Goal: Task Accomplishment & Management: Use online tool/utility

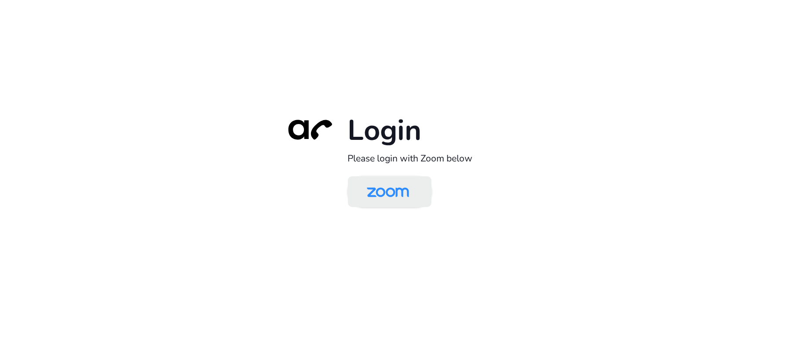
click at [400, 187] on img at bounding box center [388, 192] width 61 height 29
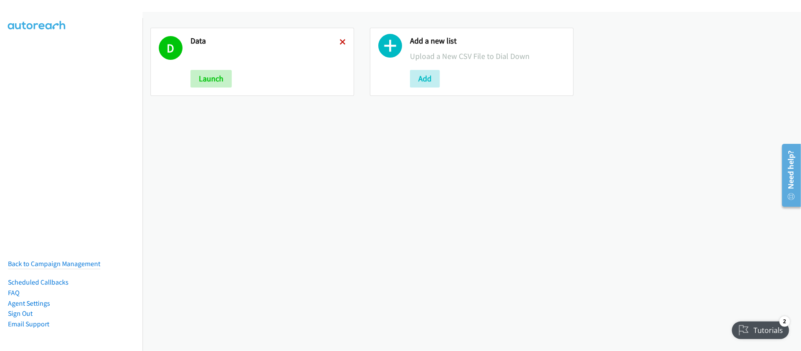
click at [341, 40] on icon at bounding box center [343, 43] width 6 height 6
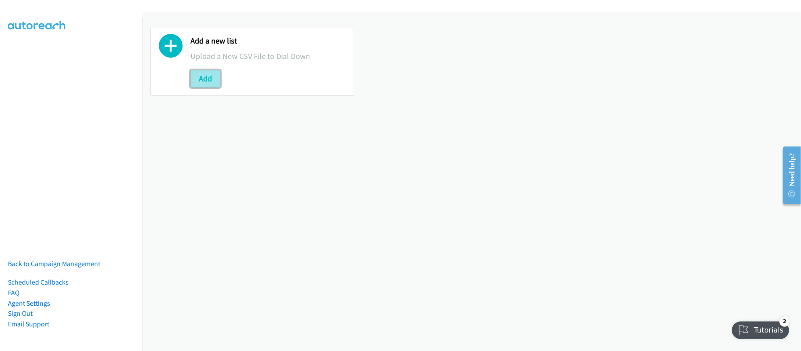
click at [209, 83] on button "Add" at bounding box center [205, 79] width 30 height 18
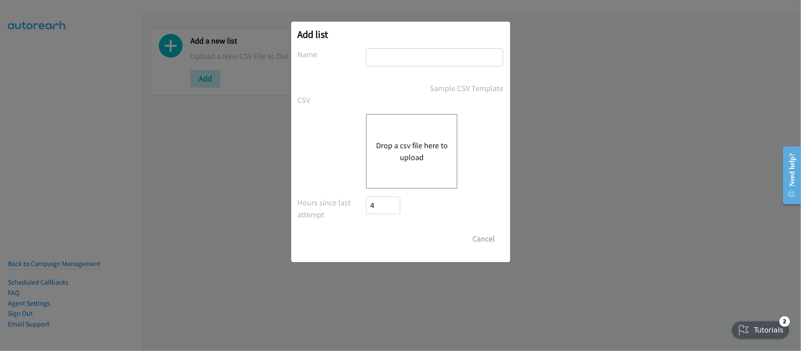
click at [419, 58] on input "text" at bounding box center [434, 57] width 137 height 18
type input "DATA"
click at [394, 150] on button "Drop a csv file here to upload" at bounding box center [412, 151] width 72 height 24
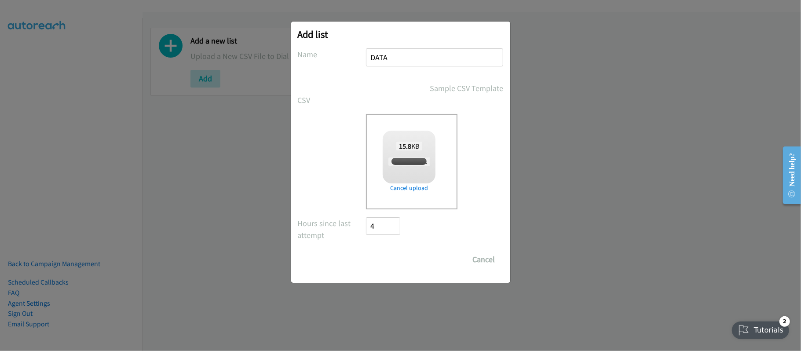
checkbox input "true"
click at [389, 256] on input "Save List" at bounding box center [389, 260] width 46 height 18
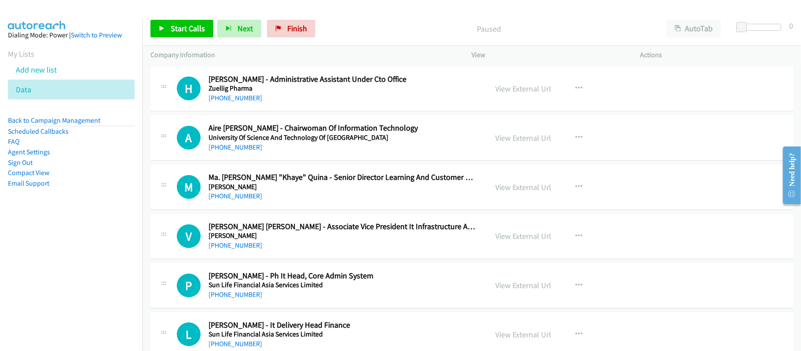
click at [523, 83] on div "View External Url" at bounding box center [524, 89] width 56 height 12
click at [523, 87] on link "View External Url" at bounding box center [524, 89] width 56 height 10
click at [510, 88] on link "View External Url" at bounding box center [524, 89] width 56 height 10
click at [506, 188] on link "View External Url" at bounding box center [524, 187] width 56 height 10
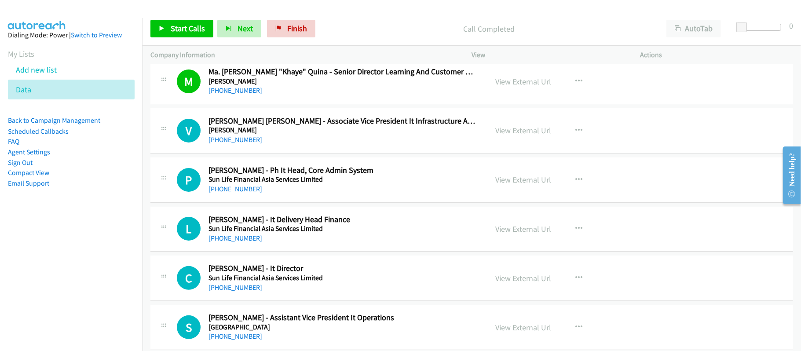
scroll to position [117, 0]
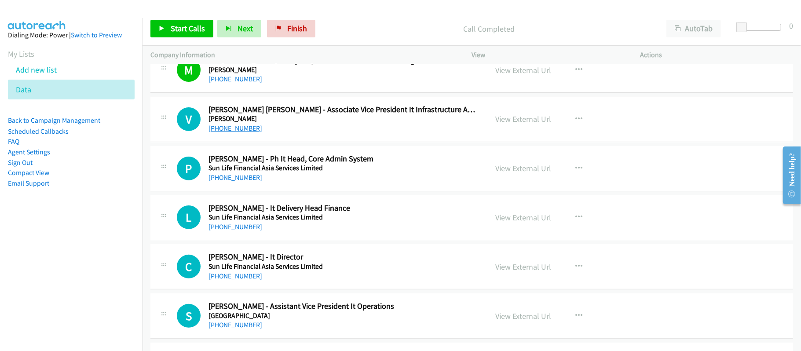
drag, startPoint x: 226, startPoint y: 131, endPoint x: 248, endPoint y: 131, distance: 22.0
click at [226, 131] on link "+63 977 811 6429" at bounding box center [235, 128] width 54 height 8
click at [220, 179] on link "+63 971 373 9535" at bounding box center [235, 177] width 54 height 8
click at [245, 178] on link "+63 971 373 9535" at bounding box center [235, 177] width 54 height 8
drag, startPoint x: 229, startPoint y: 231, endPoint x: 382, endPoint y: 251, distance: 154.8
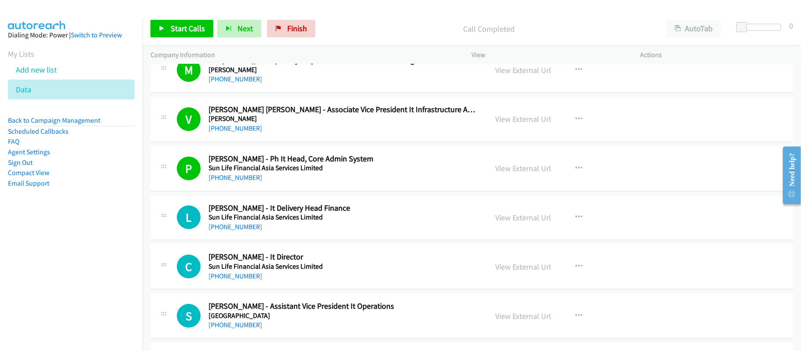
click at [229, 231] on link "+63 917 586 8059" at bounding box center [235, 227] width 54 height 8
click at [241, 274] on link "+63 999 229 7637" at bounding box center [235, 276] width 54 height 8
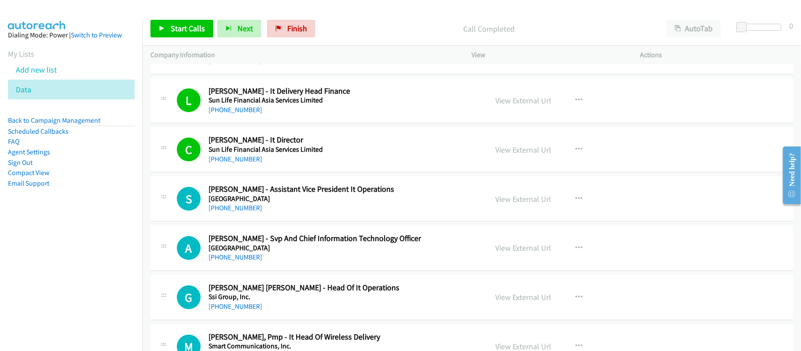
scroll to position [234, 0]
drag, startPoint x: 252, startPoint y: 210, endPoint x: 257, endPoint y: 208, distance: 4.7
click at [252, 210] on link "+63 917 879 5821" at bounding box center [235, 207] width 54 height 8
click at [288, 251] on h5 "St. Luke's Medical Center" at bounding box center [341, 247] width 267 height 9
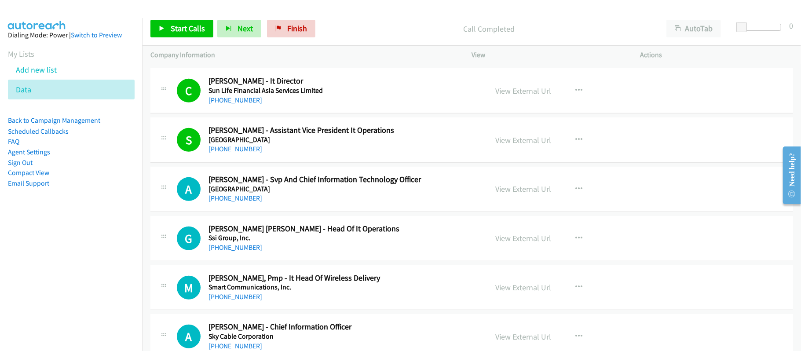
click at [240, 191] on h5 "St. Luke's Medical Center" at bounding box center [341, 189] width 267 height 9
click at [240, 196] on link "+63 917 805 8504" at bounding box center [235, 198] width 54 height 8
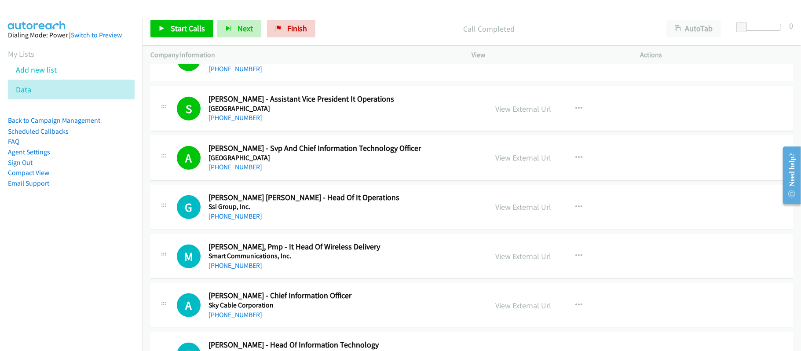
scroll to position [352, 0]
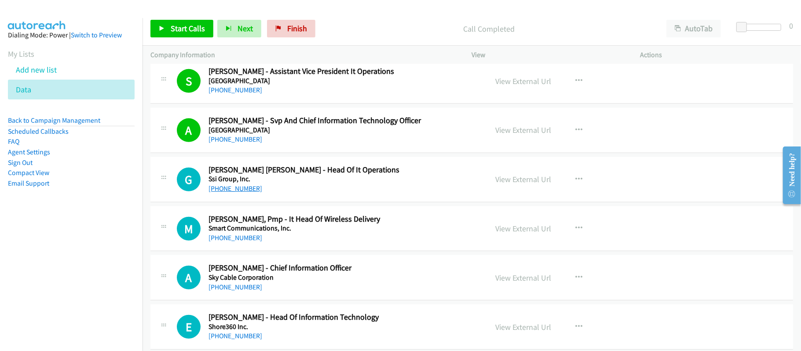
drag, startPoint x: 244, startPoint y: 190, endPoint x: 247, endPoint y: 186, distance: 5.0
click at [244, 190] on link "+63 917 897 8413" at bounding box center [235, 188] width 54 height 8
click at [251, 237] on link "+63 917 530 3570" at bounding box center [235, 238] width 54 height 8
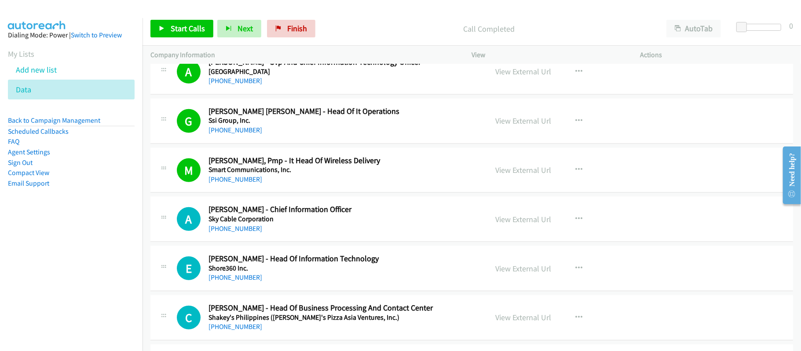
drag, startPoint x: 254, startPoint y: 228, endPoint x: 278, endPoint y: 227, distance: 24.2
click at [254, 228] on link "+63 908 894 5198" at bounding box center [235, 228] width 54 height 8
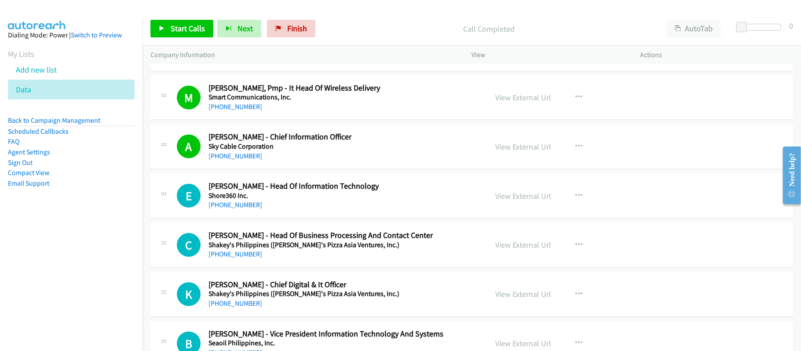
scroll to position [528, 0]
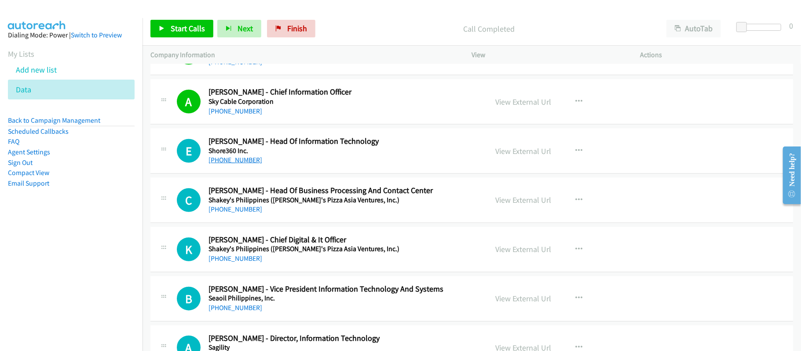
click at [238, 158] on link "+63 999 226 3216" at bounding box center [235, 160] width 54 height 8
click at [338, 217] on div "C Callback Scheduled Catherine Joyce Espinoza - Head Of Business Processing And…" at bounding box center [471, 200] width 643 height 45
drag, startPoint x: 229, startPoint y: 210, endPoint x: 235, endPoint y: 210, distance: 5.7
click at [229, 210] on link "+63 917 845 6923" at bounding box center [235, 209] width 54 height 8
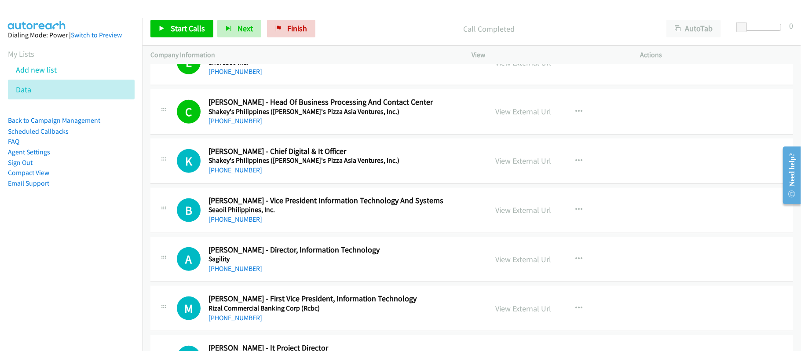
scroll to position [645, 0]
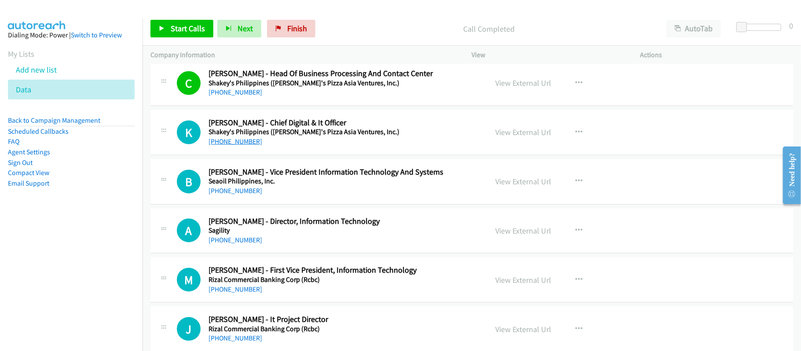
click at [243, 140] on link "+63 917 867 6948" at bounding box center [235, 141] width 54 height 8
click at [339, 214] on div "A Callback Scheduled Aldric Sarvida - Director, Information Technology Sagility…" at bounding box center [471, 230] width 643 height 45
drag, startPoint x: 224, startPoint y: 195, endPoint x: 298, endPoint y: 192, distance: 73.5
click at [224, 195] on link "+63 918 558 8115" at bounding box center [235, 190] width 54 height 8
click at [227, 240] on link "+63 917 893 2181" at bounding box center [235, 240] width 54 height 8
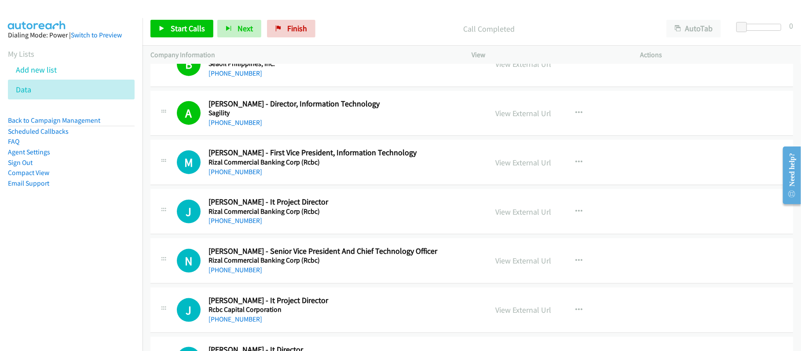
scroll to position [3376, 0]
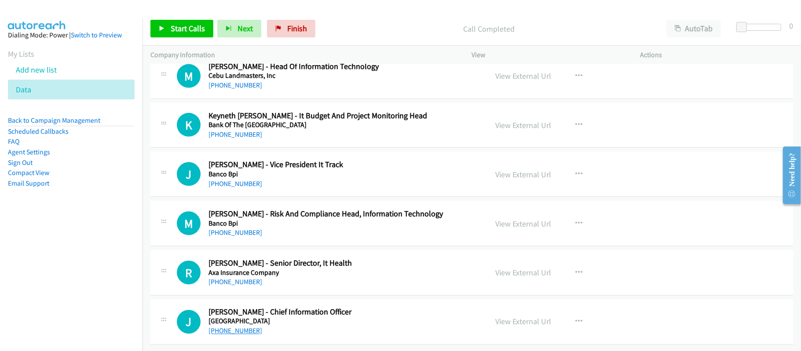
click at [243, 327] on link "+63 908 897 3814" at bounding box center [235, 331] width 54 height 8
click at [250, 278] on link "+63 917 326 1911" at bounding box center [235, 282] width 54 height 8
click at [230, 278] on link "+63 917 326 1911" at bounding box center [235, 282] width 54 height 8
drag, startPoint x: 243, startPoint y: 224, endPoint x: 253, endPoint y: 224, distance: 10.1
click at [243, 228] on link "+63 917 530 0421" at bounding box center [235, 232] width 54 height 8
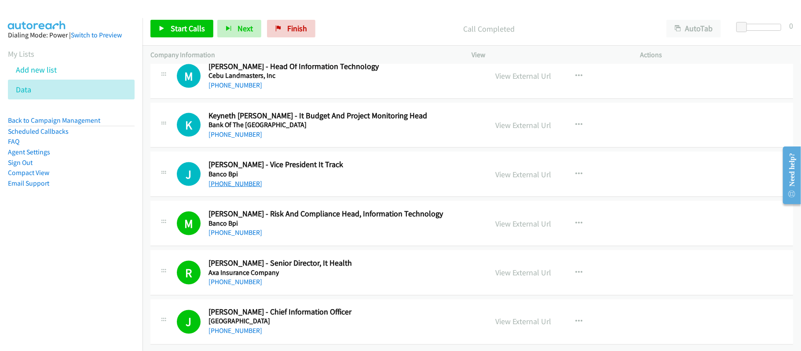
drag, startPoint x: 235, startPoint y: 176, endPoint x: 245, endPoint y: 176, distance: 9.7
click at [235, 179] on link "+63 920 924 6838" at bounding box center [235, 183] width 54 height 8
click at [224, 130] on link "+63 915 783 0911" at bounding box center [235, 134] width 54 height 8
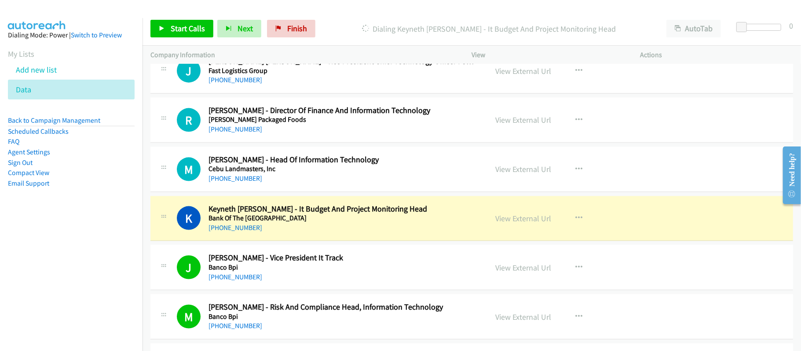
scroll to position [3258, 0]
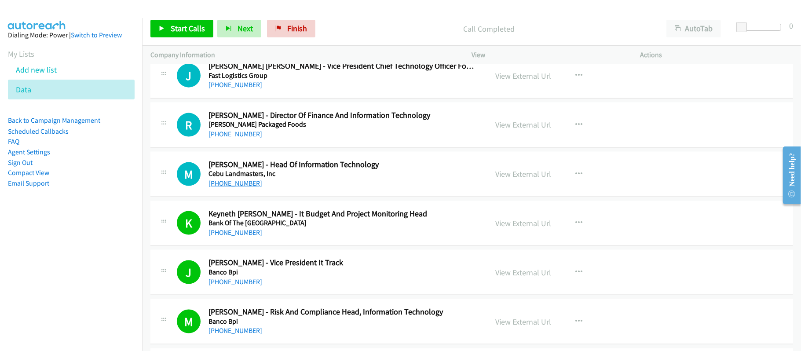
click at [246, 187] on link "+63 918 916 6058" at bounding box center [235, 183] width 54 height 8
click at [292, 139] on div "+63 917 848 6474" at bounding box center [341, 134] width 267 height 11
click at [238, 138] on link "+63 917 848 6474" at bounding box center [235, 134] width 54 height 8
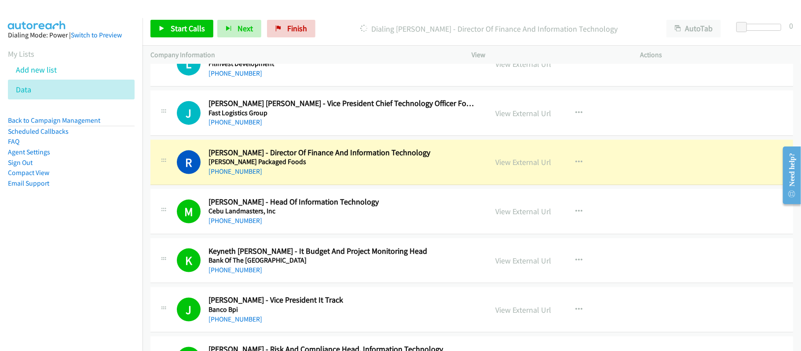
scroll to position [3200, 0]
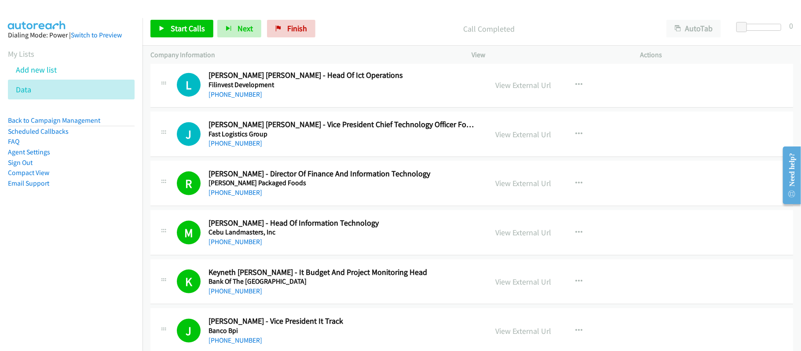
click at [303, 139] on h5 "Fast Logistics Group" at bounding box center [341, 134] width 267 height 9
click at [240, 147] on link "+63 919 077 0441" at bounding box center [235, 143] width 54 height 8
click at [279, 198] on div "+63 917 848 6474" at bounding box center [341, 192] width 267 height 11
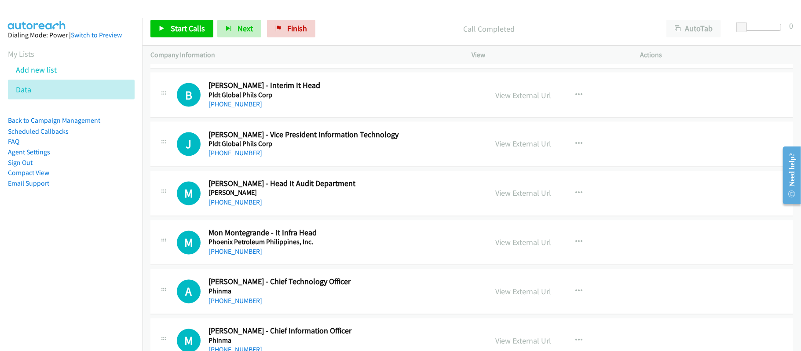
scroll to position [699, 0]
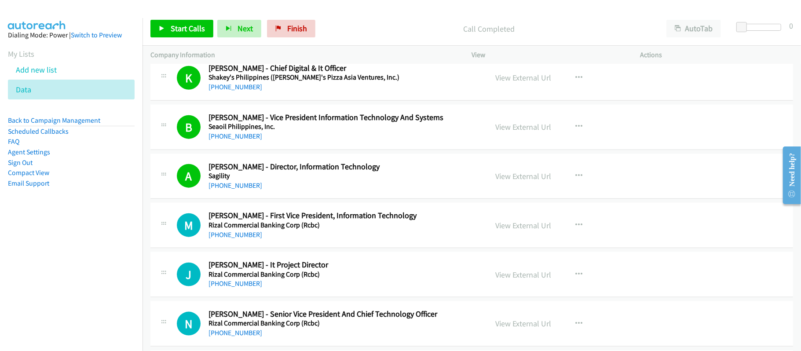
drag, startPoint x: 245, startPoint y: 238, endPoint x: 282, endPoint y: 237, distance: 37.8
click at [245, 238] on link "+63 917 890 8309" at bounding box center [235, 234] width 54 height 8
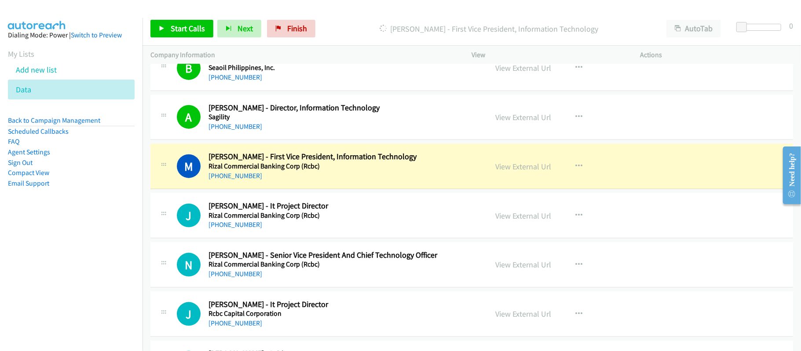
scroll to position [817, 0]
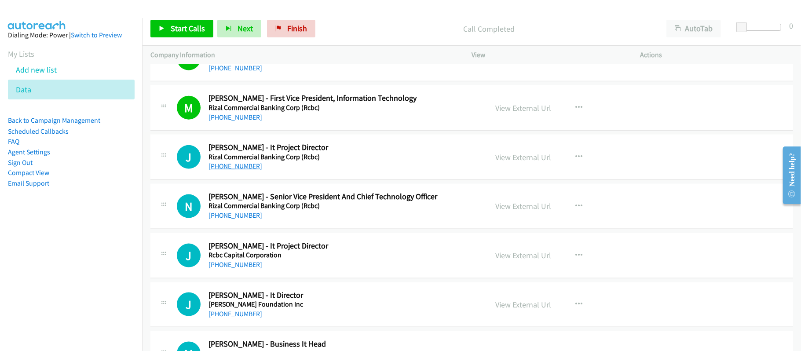
click at [238, 165] on link "+63 917 794 3044" at bounding box center [235, 166] width 54 height 8
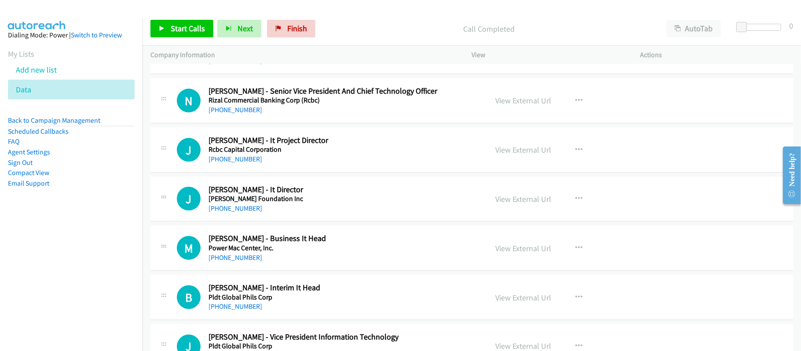
scroll to position [934, 0]
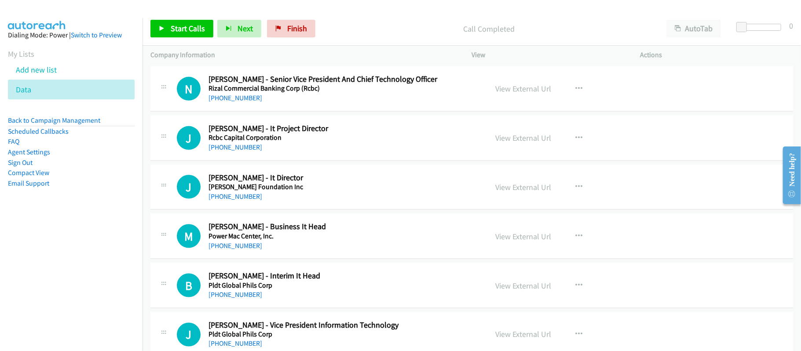
click at [229, 106] on div "N Callback Scheduled Nilo Zantua - Senior Vice President And Chief Technology O…" at bounding box center [471, 88] width 643 height 45
click at [230, 102] on link "+63 917 849 9588" at bounding box center [235, 98] width 54 height 8
click at [228, 146] on link "+63 917 302 1864" at bounding box center [235, 147] width 54 height 8
click at [252, 201] on link "+63 917 856 3756" at bounding box center [235, 196] width 54 height 8
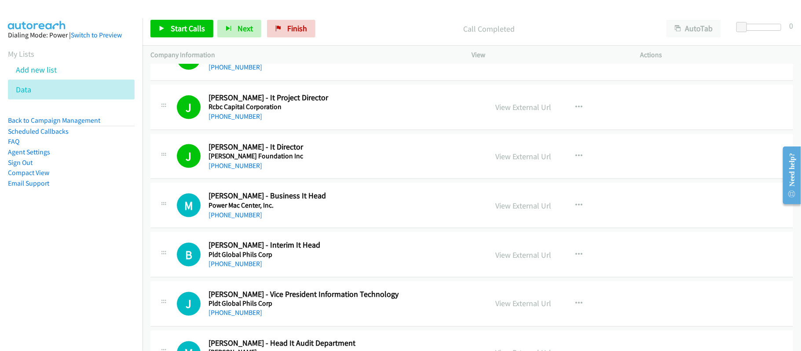
scroll to position [993, 0]
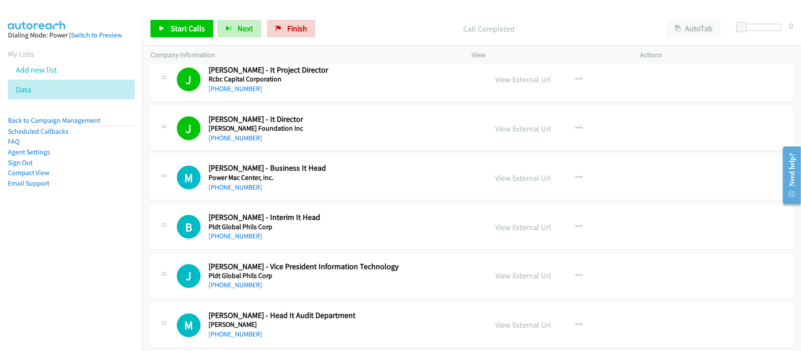
drag, startPoint x: 243, startPoint y: 189, endPoint x: 264, endPoint y: 187, distance: 21.2
click at [243, 189] on link "+63 917 797 8001" at bounding box center [235, 187] width 54 height 8
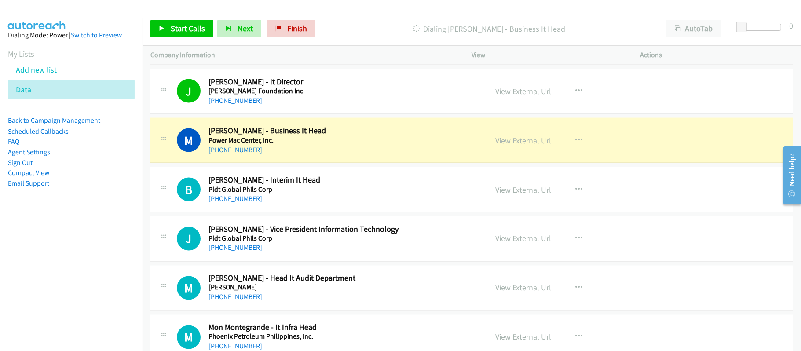
scroll to position [1051, 0]
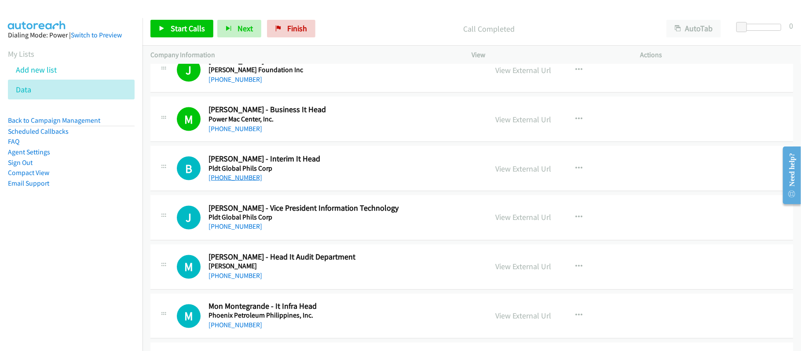
click at [247, 180] on link "+63 920 915 2739" at bounding box center [235, 177] width 54 height 8
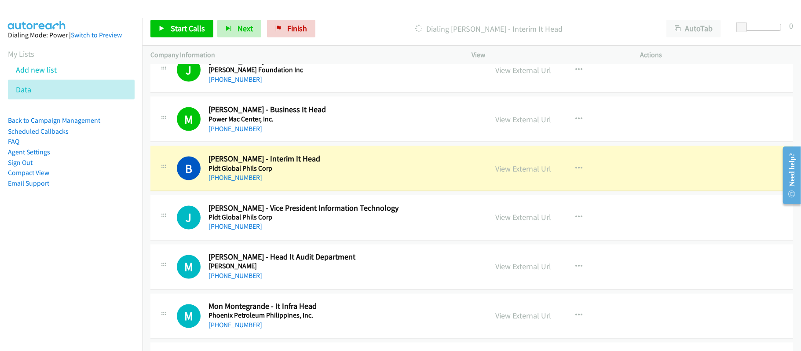
scroll to position [1110, 0]
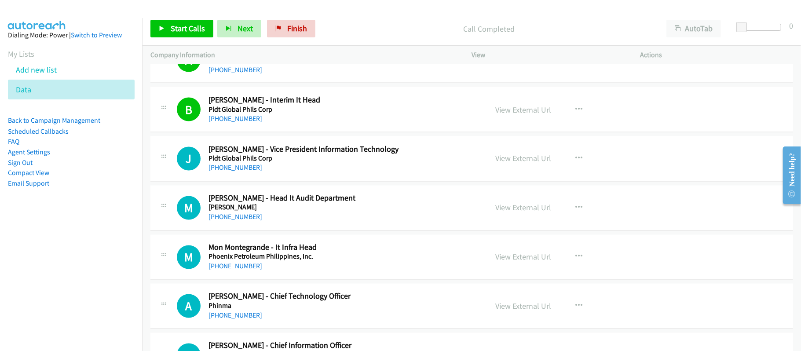
click at [250, 171] on link "+63 917 878 1704" at bounding box center [235, 168] width 54 height 8
drag, startPoint x: 250, startPoint y: 219, endPoint x: 260, endPoint y: 215, distance: 10.6
click at [250, 219] on link "+63 999 224 2848" at bounding box center [235, 217] width 54 height 8
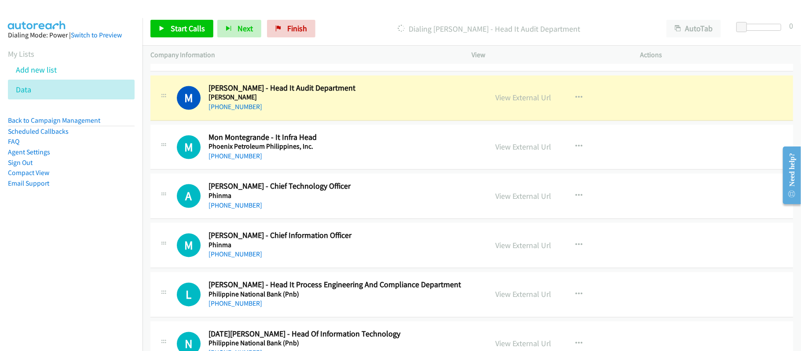
scroll to position [1227, 0]
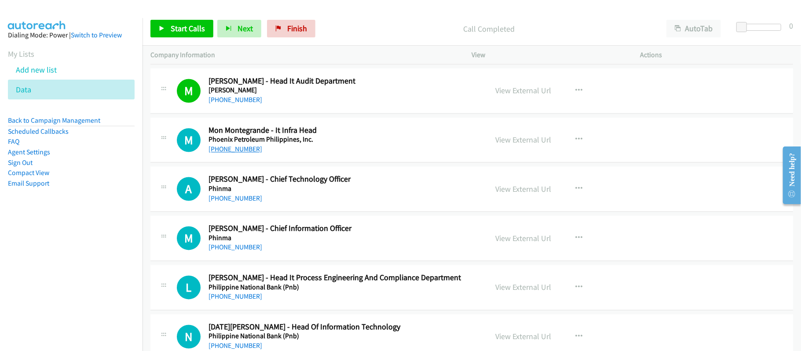
click at [254, 153] on link "+63 917 717 2152" at bounding box center [235, 149] width 54 height 8
drag, startPoint x: 238, startPoint y: 206, endPoint x: 235, endPoint y: 201, distance: 6.5
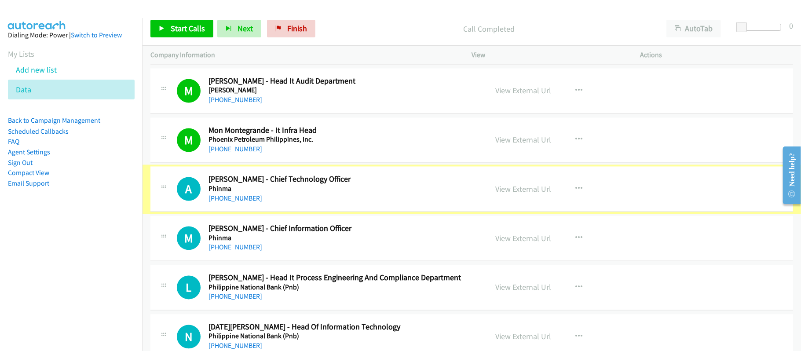
click at [235, 201] on link "+63 998 963 4089" at bounding box center [235, 198] width 54 height 8
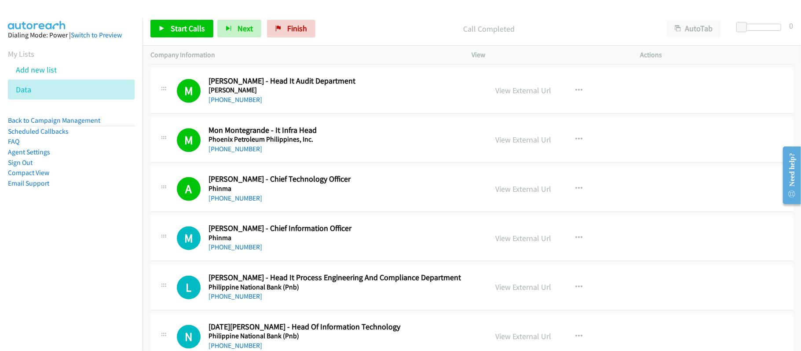
drag, startPoint x: 245, startPoint y: 248, endPoint x: 282, endPoint y: 254, distance: 36.9
click at [245, 248] on link "+63 928 275 0478" at bounding box center [235, 247] width 54 height 8
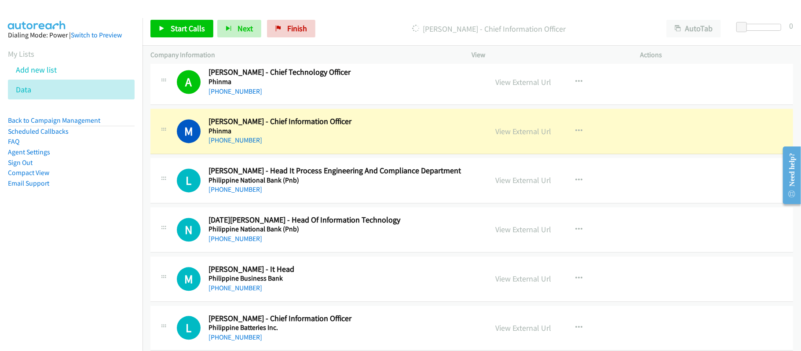
scroll to position [1344, 0]
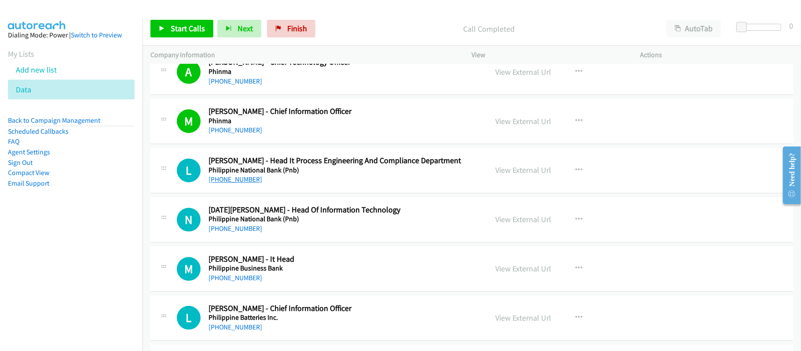
click at [245, 180] on link "+63 917 887 4740" at bounding box center [235, 179] width 54 height 8
click at [250, 231] on link "+63 917 503 0029" at bounding box center [235, 228] width 54 height 8
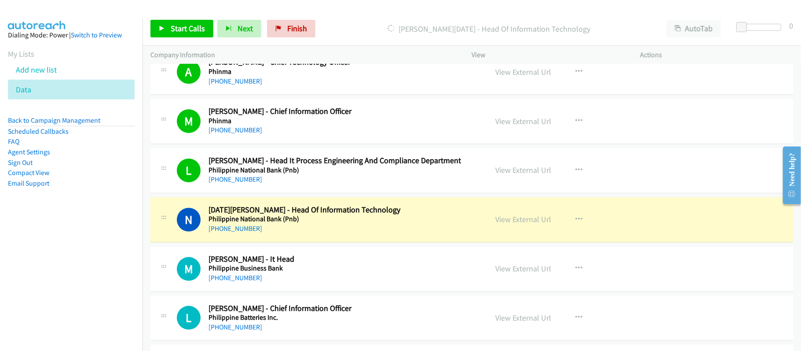
drag, startPoint x: 243, startPoint y: 284, endPoint x: 281, endPoint y: 283, distance: 38.7
click at [243, 282] on link "+63 947 991 6398" at bounding box center [235, 278] width 54 height 8
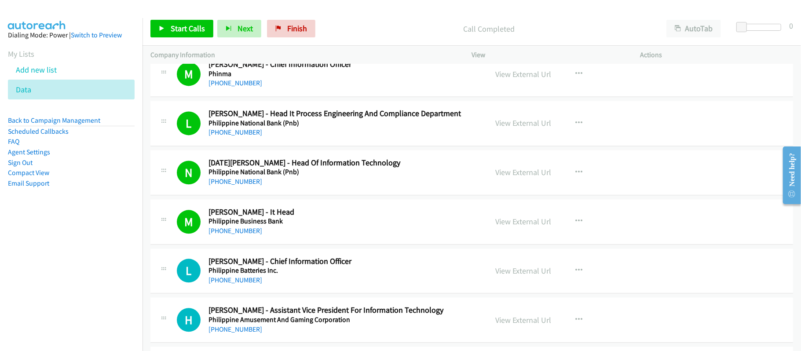
scroll to position [1462, 0]
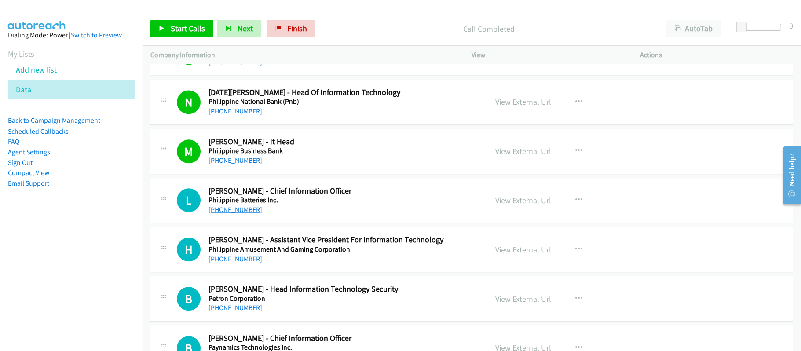
click at [247, 214] on link "+63 917 845 6843" at bounding box center [235, 209] width 54 height 8
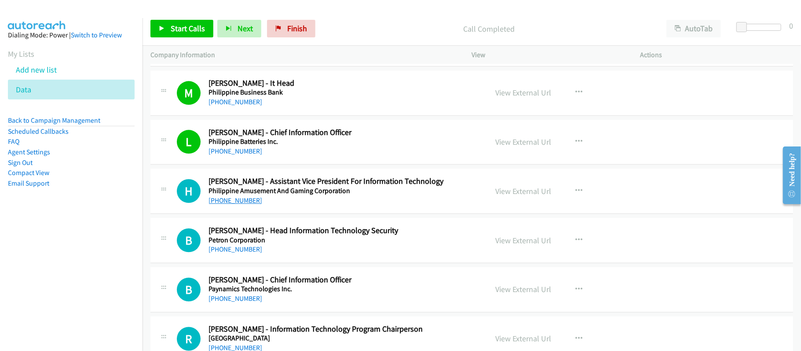
click at [252, 204] on link "+63 917 881 1055" at bounding box center [235, 200] width 54 height 8
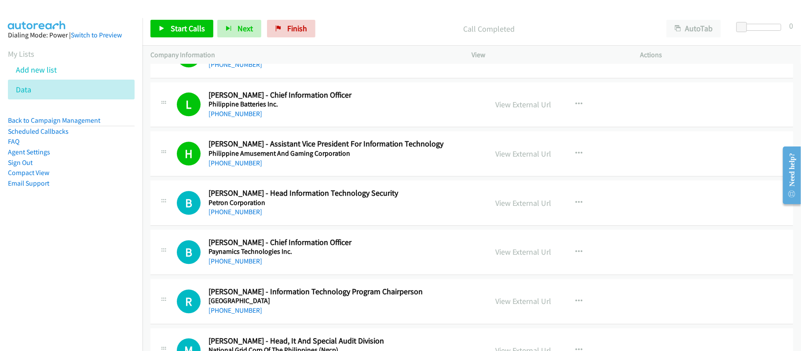
scroll to position [1579, 0]
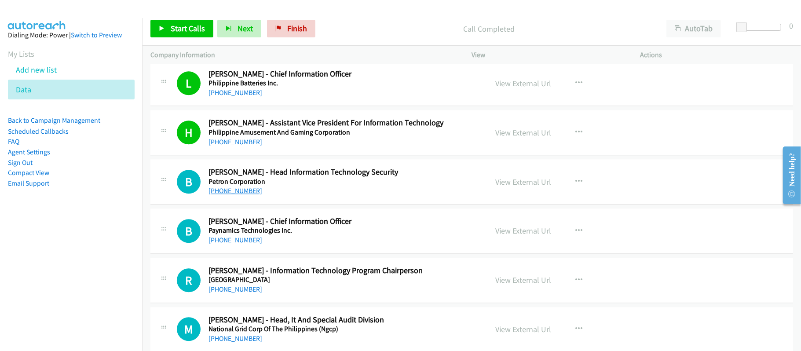
click at [245, 194] on link "+63 919 071 2660" at bounding box center [235, 190] width 54 height 8
drag, startPoint x: 238, startPoint y: 241, endPoint x: 267, endPoint y: 241, distance: 28.1
click at [238, 241] on link "+63 917 867 2904" at bounding box center [235, 240] width 54 height 8
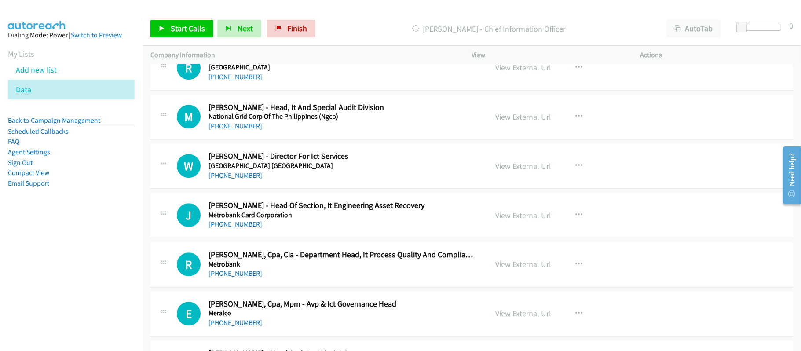
scroll to position [1696, 0]
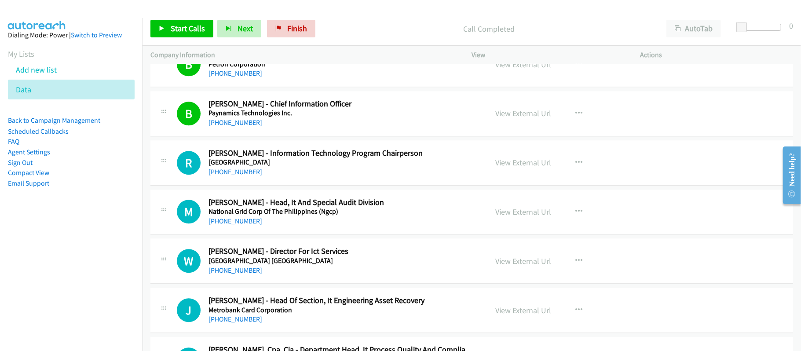
drag, startPoint x: 254, startPoint y: 176, endPoint x: 300, endPoint y: 179, distance: 46.2
click at [254, 176] on link "+63 917 430 1471" at bounding box center [235, 172] width 54 height 8
click at [342, 172] on div "+63 917 430 1471" at bounding box center [341, 172] width 267 height 11
click at [250, 225] on link "+63 917 879 1727" at bounding box center [235, 221] width 54 height 8
click at [306, 194] on td "M Callback Scheduled Marlette Villarubia - Head, It And Special Audit Division …" at bounding box center [471, 211] width 658 height 49
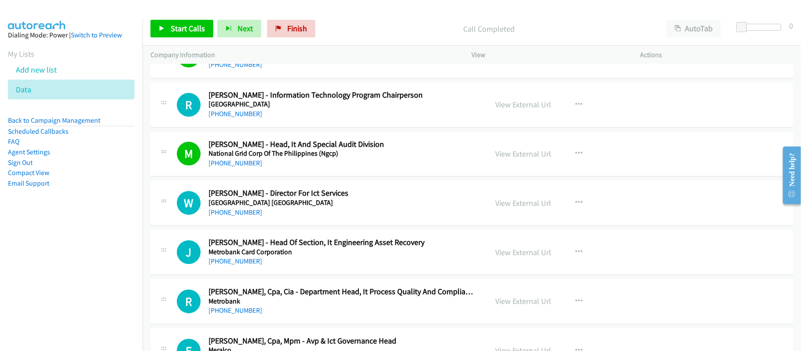
scroll to position [1755, 0]
click at [227, 215] on link "+63 917 716 7984" at bounding box center [235, 212] width 54 height 8
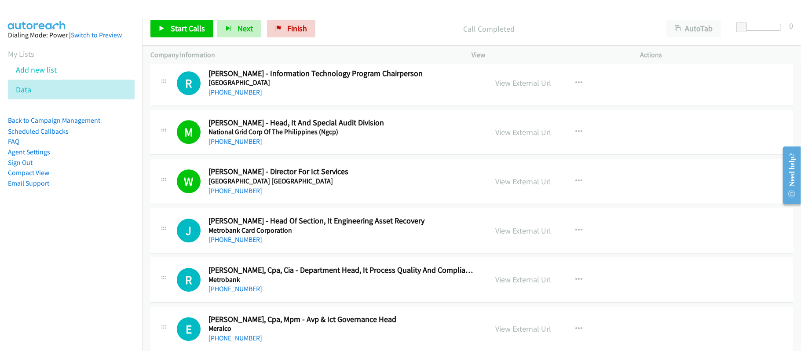
scroll to position [1814, 0]
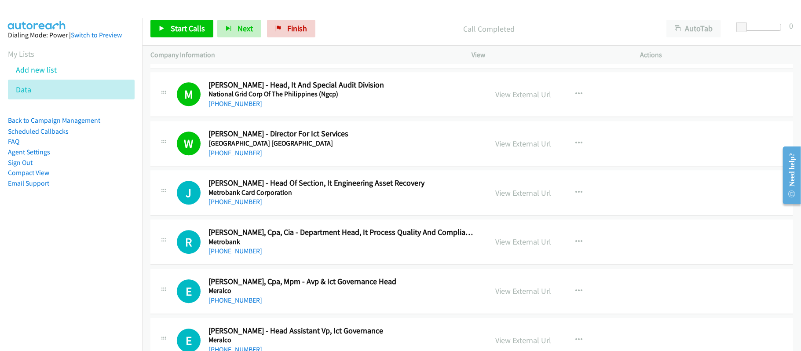
click at [242, 205] on link "+63 922 852 6467" at bounding box center [235, 201] width 54 height 8
click at [312, 196] on h5 "Metrobank Card Corporation" at bounding box center [341, 192] width 267 height 9
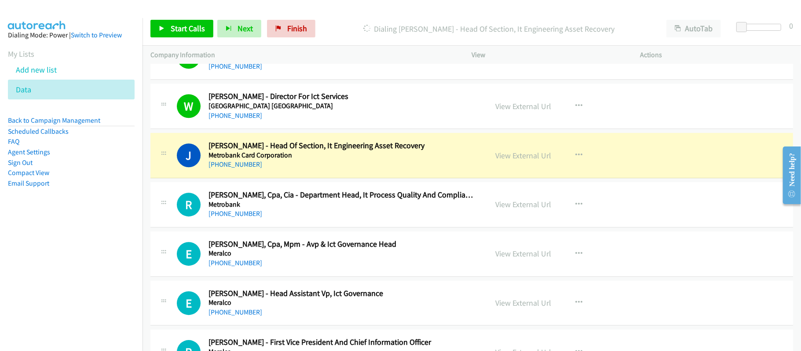
scroll to position [1872, 0]
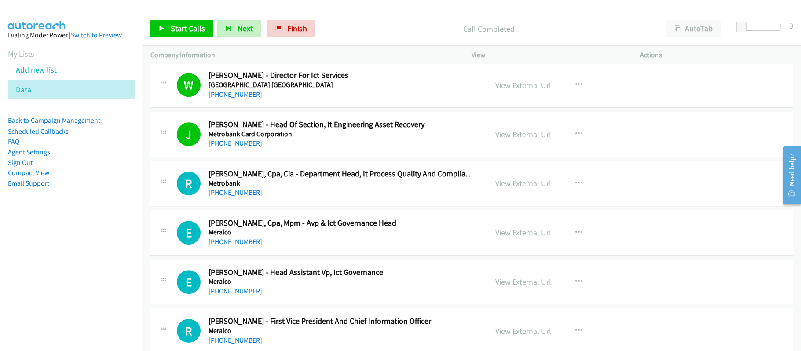
drag, startPoint x: 240, startPoint y: 196, endPoint x: 354, endPoint y: 219, distance: 117.1
click at [240, 196] on link "+63 928 507 6256" at bounding box center [235, 192] width 54 height 8
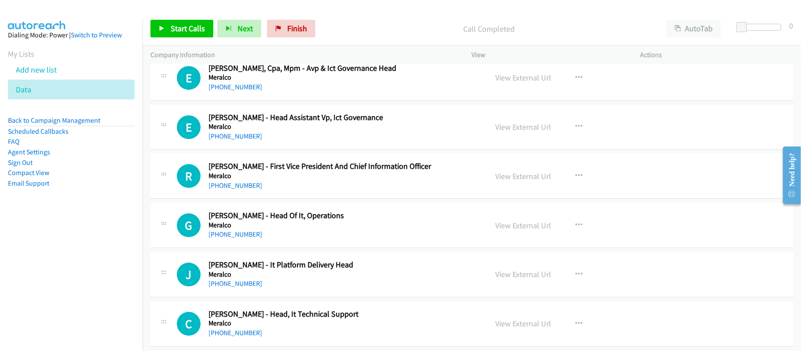
scroll to position [2048, 0]
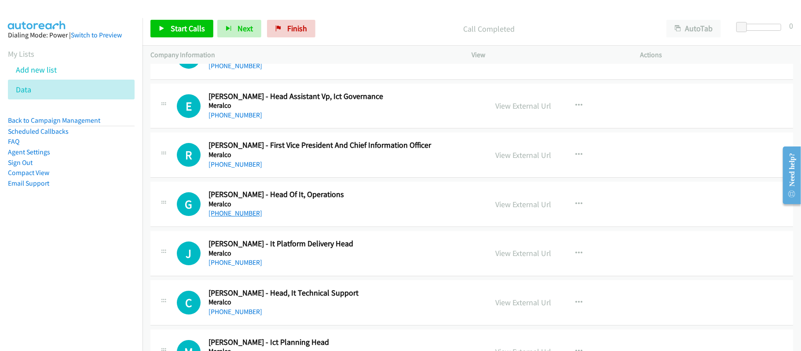
click at [236, 217] on link "+63 919 067 0063" at bounding box center [235, 213] width 54 height 8
click at [352, 226] on div "G Callback Scheduled Gabriel Elton - Head Of It, Operations Meralco Asia/Manila…" at bounding box center [471, 204] width 643 height 45
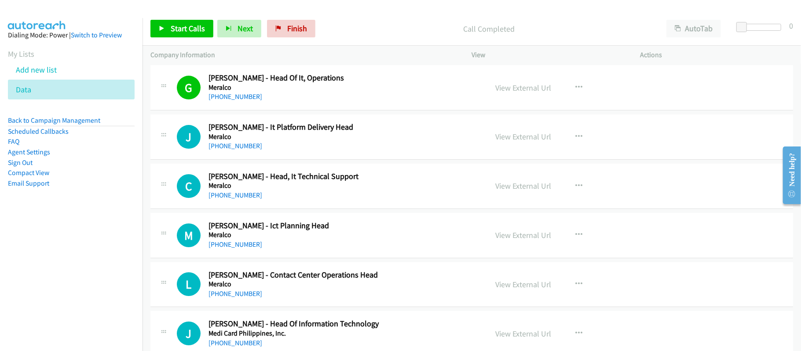
scroll to position [2165, 0]
drag, startPoint x: 241, startPoint y: 153, endPoint x: 305, endPoint y: 157, distance: 63.9
click at [241, 149] on link "+63 999 992 3903" at bounding box center [235, 145] width 54 height 8
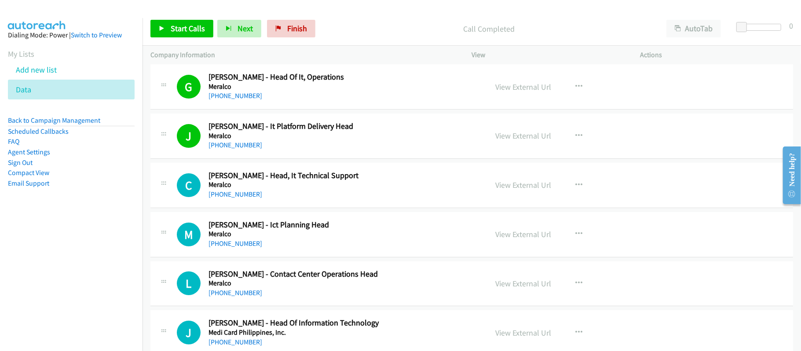
click at [233, 189] on h5 "Meralco" at bounding box center [341, 184] width 267 height 9
click at [233, 197] on link "+63 908 886 6540" at bounding box center [235, 194] width 54 height 8
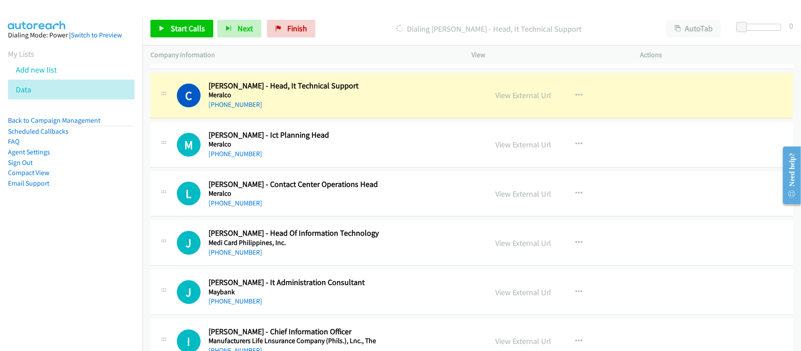
scroll to position [2282, 0]
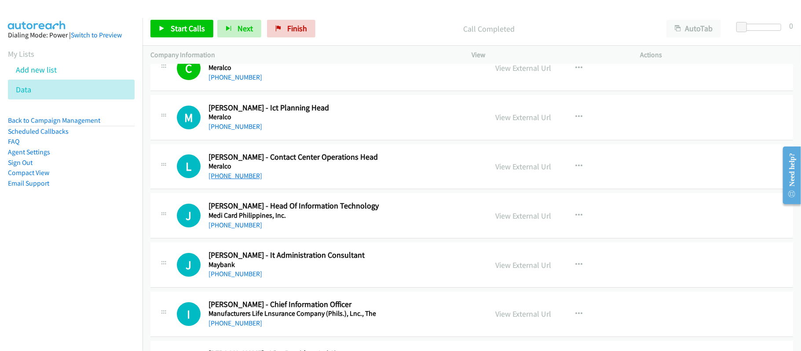
click at [233, 180] on link "+63 908 888 6742" at bounding box center [235, 176] width 54 height 8
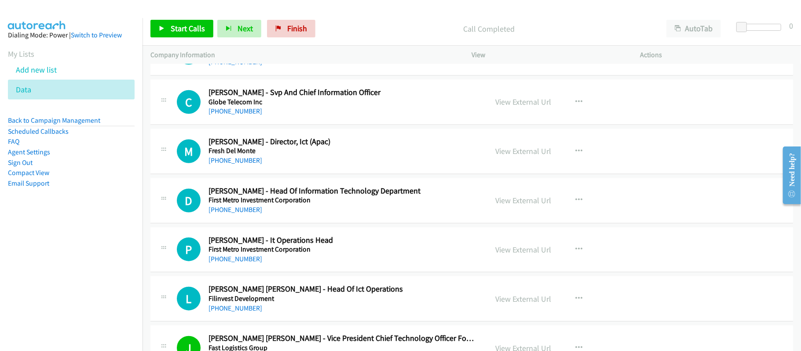
scroll to position [3279, 0]
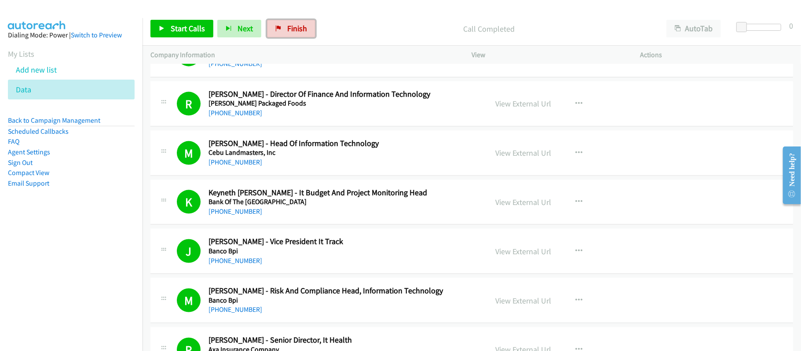
click at [304, 27] on span "Finish" at bounding box center [297, 28] width 20 height 10
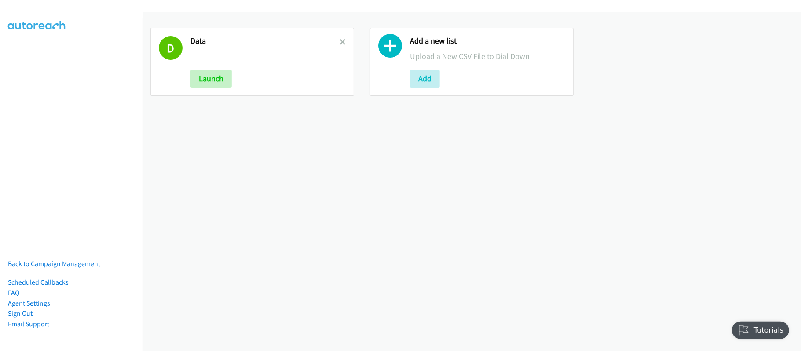
click at [340, 41] on icon at bounding box center [343, 43] width 6 height 6
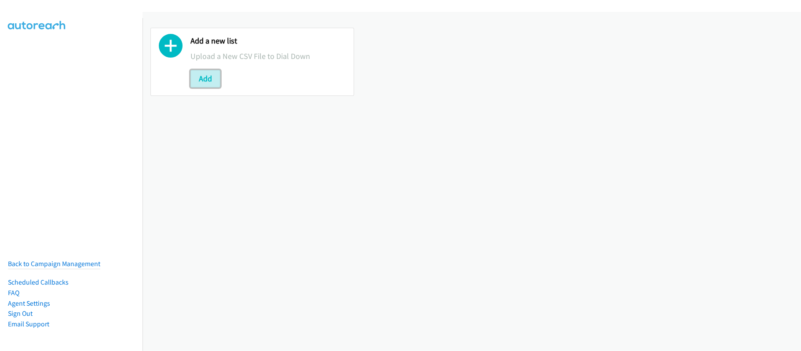
click at [213, 72] on button "Add" at bounding box center [205, 79] width 30 height 18
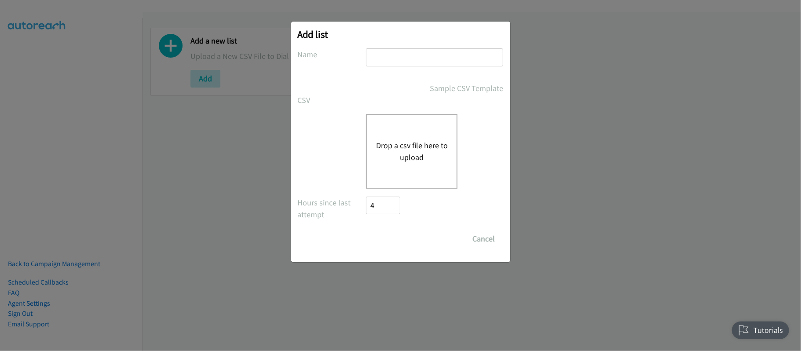
click at [440, 64] on input "text" at bounding box center [434, 57] width 137 height 18
type input "SF"
click at [417, 133] on div "Drop a csv file here to upload" at bounding box center [411, 151] width 91 height 75
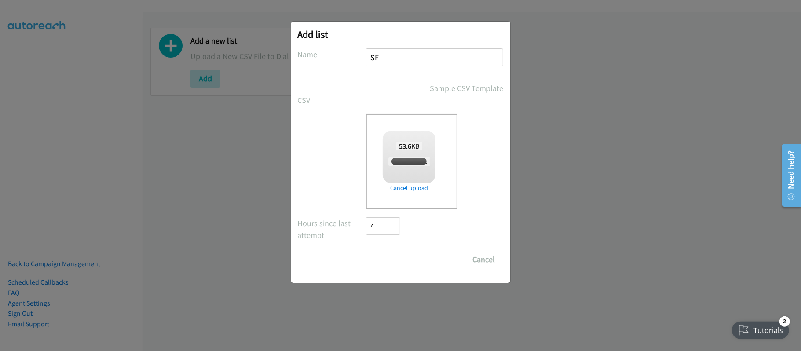
checkbox input "true"
click at [387, 254] on input "Save List" at bounding box center [389, 260] width 46 height 18
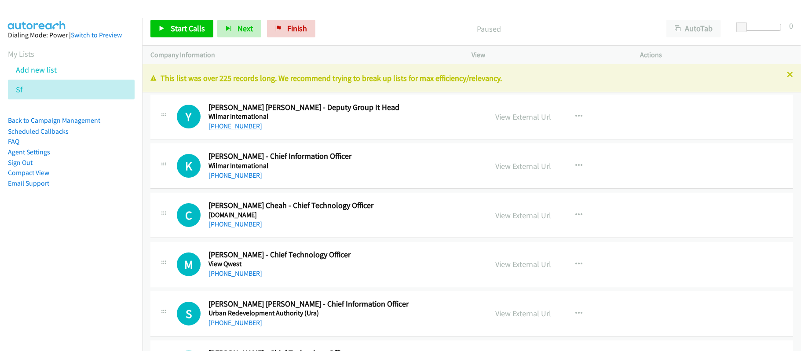
click at [242, 125] on link "[PHONE_NUMBER]" at bounding box center [235, 126] width 54 height 8
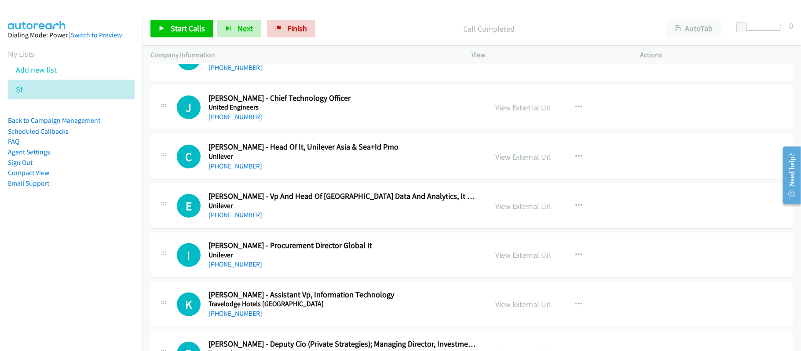
scroll to position [293, 0]
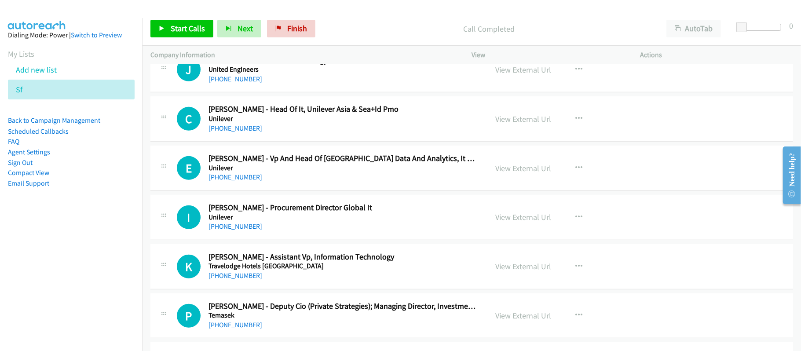
click at [233, 133] on div "[PHONE_NUMBER]" at bounding box center [341, 128] width 267 height 11
click at [237, 128] on link "[PHONE_NUMBER]" at bounding box center [235, 128] width 54 height 8
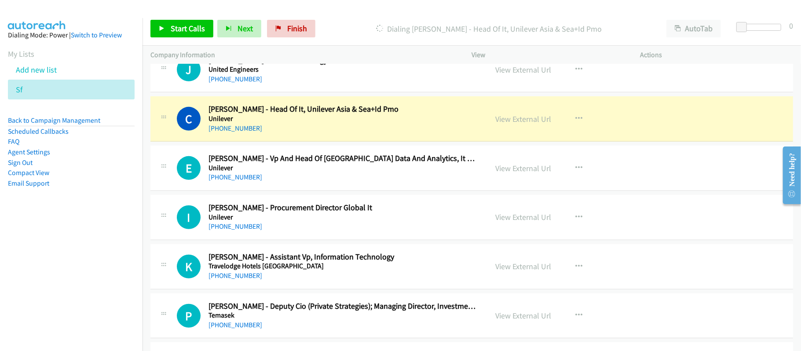
click at [351, 183] on div "[PHONE_NUMBER]" at bounding box center [341, 177] width 267 height 11
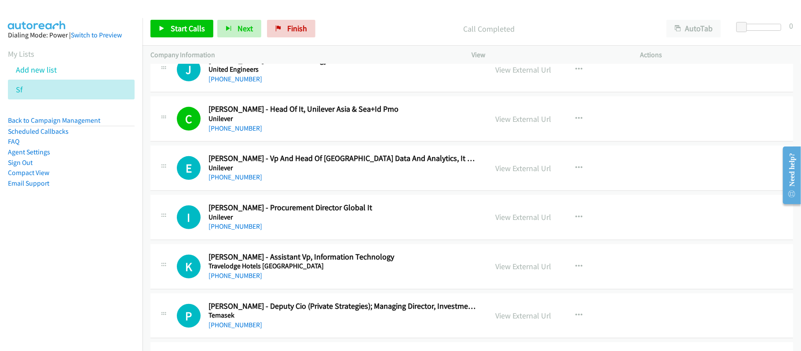
drag, startPoint x: 244, startPoint y: 176, endPoint x: 258, endPoint y: 174, distance: 14.2
click at [244, 176] on link "[PHONE_NUMBER]" at bounding box center [235, 177] width 54 height 8
click at [229, 230] on link "[PHONE_NUMBER]" at bounding box center [235, 226] width 54 height 8
click at [286, 217] on h5 "Unilever" at bounding box center [341, 217] width 267 height 9
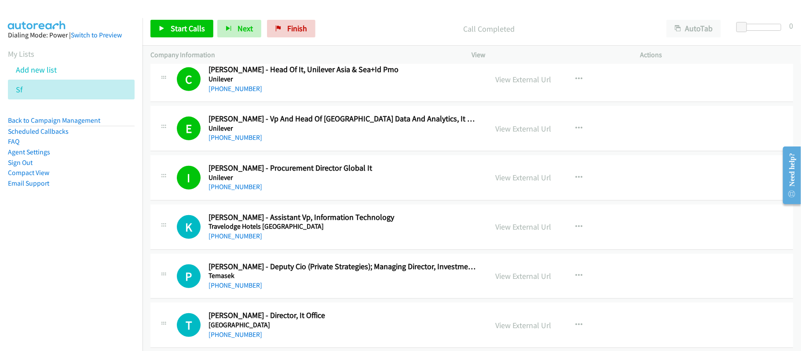
scroll to position [410, 0]
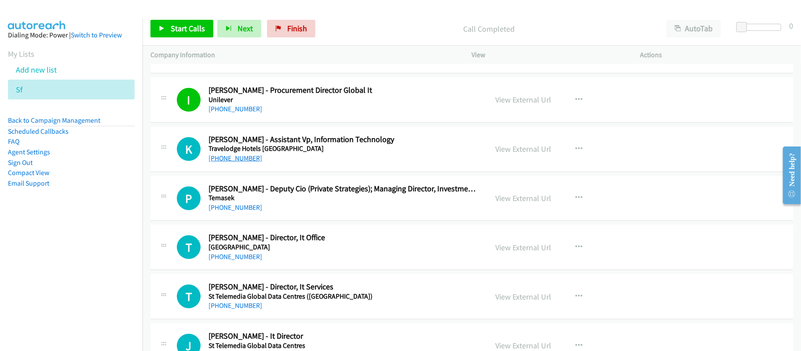
drag, startPoint x: 219, startPoint y: 157, endPoint x: 228, endPoint y: 157, distance: 9.2
click at [229, 158] on link "[PHONE_NUMBER]" at bounding box center [235, 158] width 54 height 8
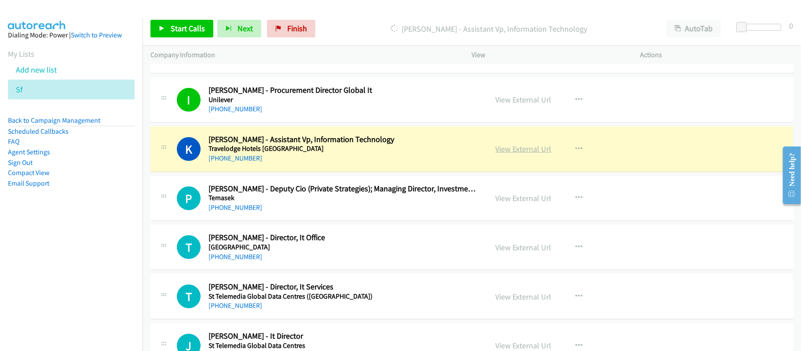
click at [513, 145] on link "View External Url" at bounding box center [524, 149] width 56 height 10
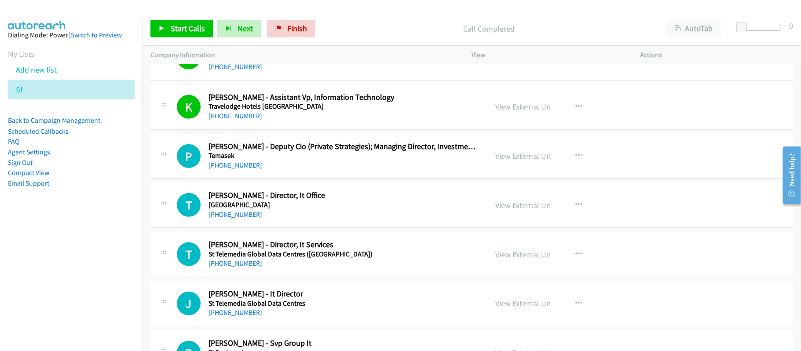
scroll to position [528, 0]
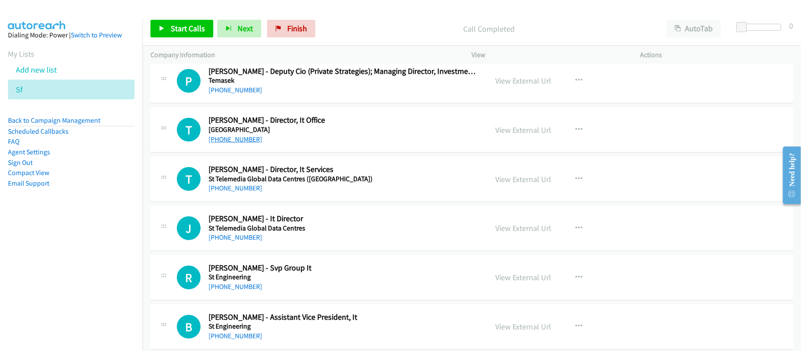
drag, startPoint x: 233, startPoint y: 144, endPoint x: 238, endPoint y: 143, distance: 5.0
click at [233, 143] on link "[PHONE_NUMBER]" at bounding box center [235, 139] width 54 height 8
click at [243, 189] on link "[PHONE_NUMBER]" at bounding box center [235, 188] width 54 height 8
click at [235, 241] on link "[PHONE_NUMBER]" at bounding box center [235, 237] width 54 height 8
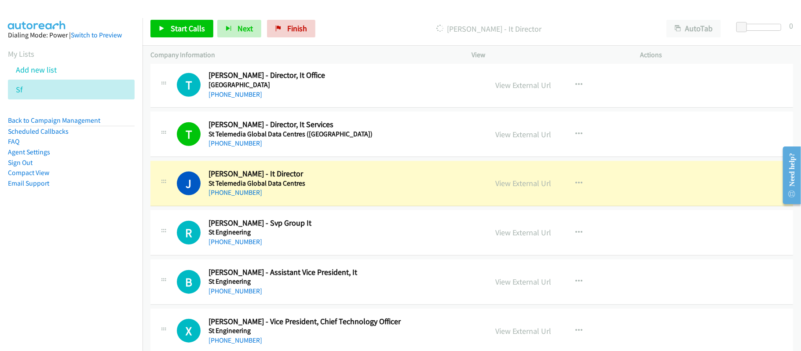
scroll to position [586, 0]
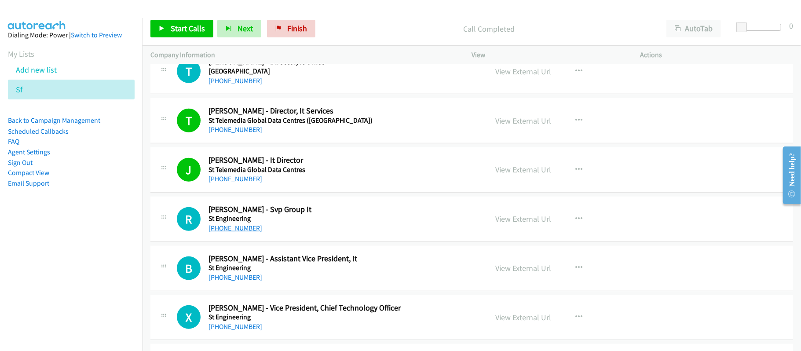
click at [247, 232] on link "[PHONE_NUMBER]" at bounding box center [235, 228] width 54 height 8
click at [301, 223] on h5 "St Engineering" at bounding box center [341, 218] width 267 height 9
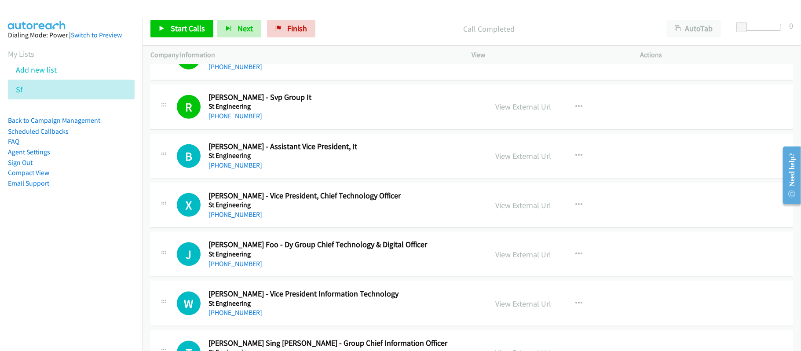
scroll to position [704, 0]
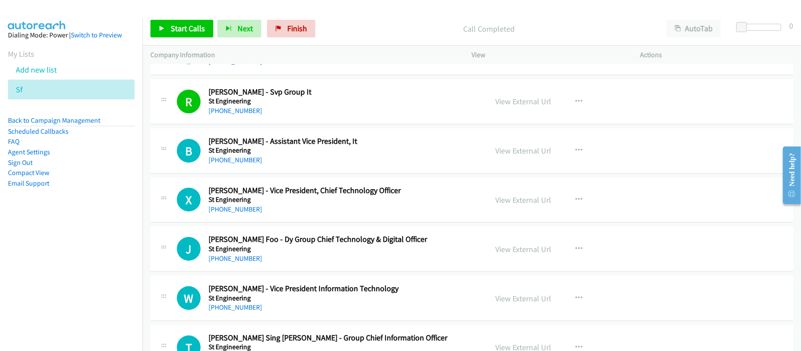
drag, startPoint x: 240, startPoint y: 159, endPoint x: 274, endPoint y: 159, distance: 34.7
click at [240, 159] on link "[PHONE_NUMBER]" at bounding box center [235, 160] width 54 height 8
click at [330, 186] on div "X Callback Scheduled [PERSON_NAME] - Vice President, Chief Technology Officer S…" at bounding box center [471, 200] width 643 height 45
click at [523, 150] on link "View External Url" at bounding box center [524, 151] width 56 height 10
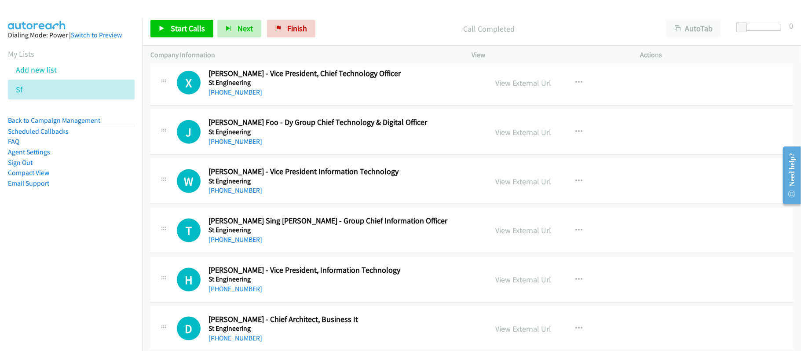
scroll to position [762, 0]
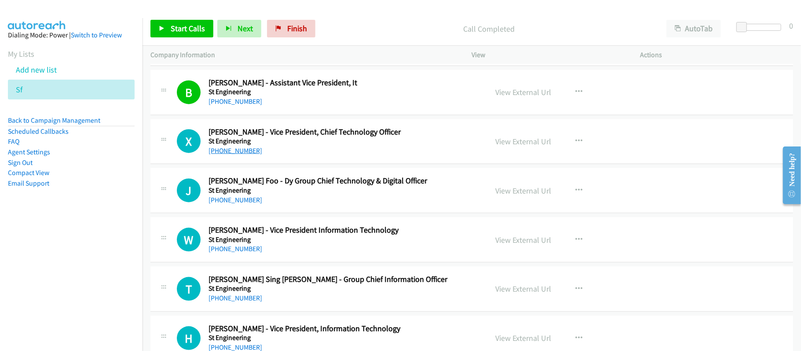
click at [245, 153] on link "[PHONE_NUMBER]" at bounding box center [235, 150] width 54 height 8
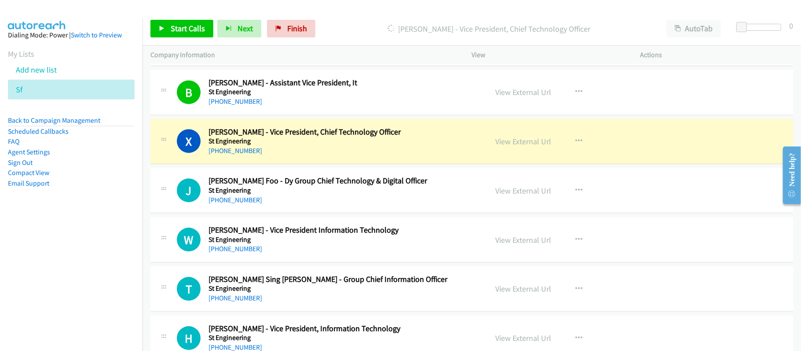
click at [353, 156] on div "[PHONE_NUMBER]" at bounding box center [341, 151] width 267 height 11
click at [533, 146] on link "View External Url" at bounding box center [524, 141] width 56 height 10
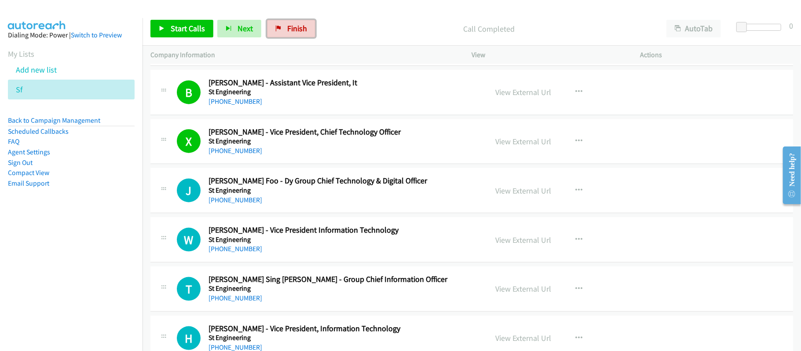
drag, startPoint x: 275, startPoint y: 22, endPoint x: 440, endPoint y: 6, distance: 165.6
click at [275, 22] on link "Finish" at bounding box center [291, 29] width 48 height 18
